Goal: Navigation & Orientation: Find specific page/section

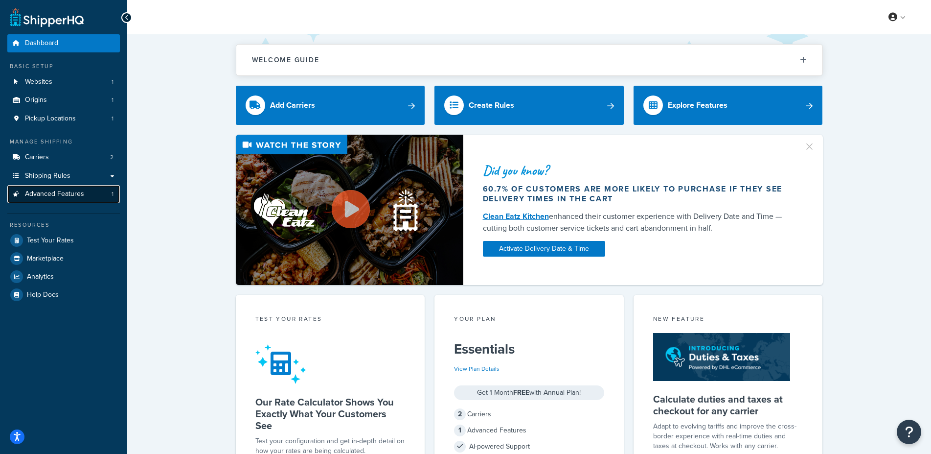
click at [71, 198] on span "Advanced Features" at bounding box center [54, 194] width 59 height 8
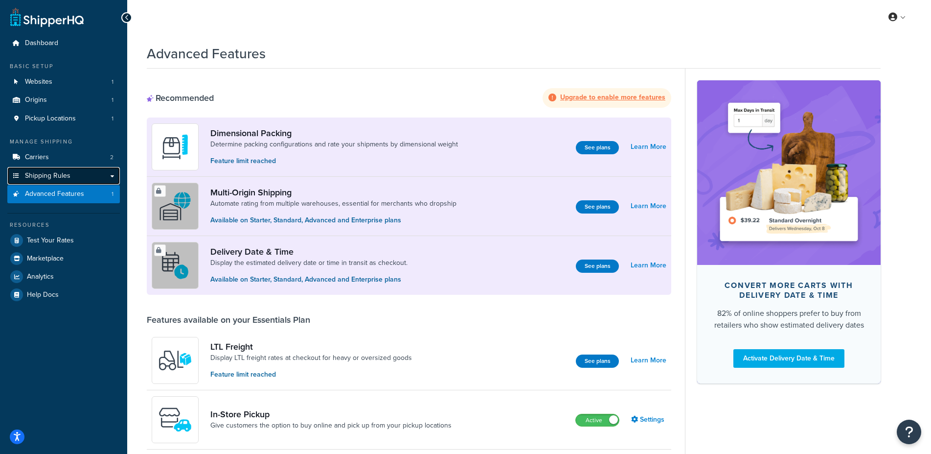
click at [40, 175] on span "Shipping Rules" at bounding box center [48, 176] width 46 height 8
